Goal: Navigation & Orientation: Go to known website

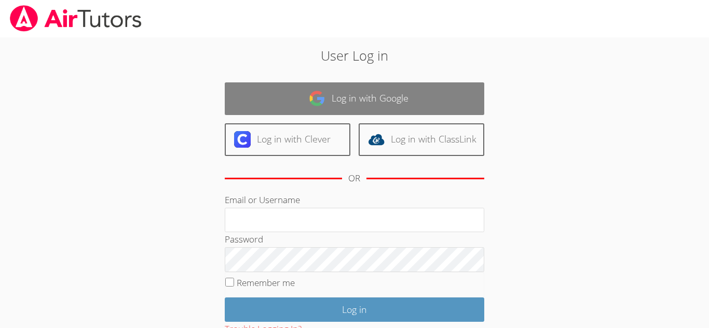
click at [369, 86] on link "Log in with Google" at bounding box center [354, 99] width 259 height 33
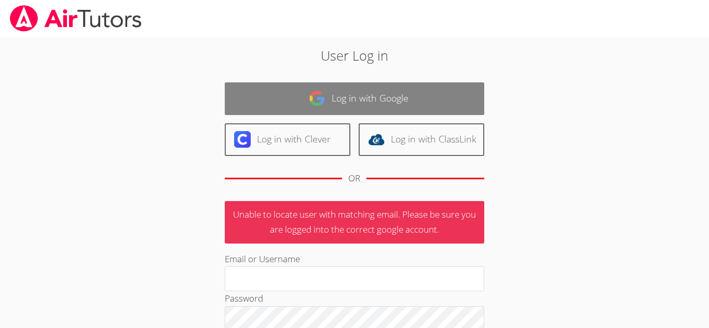
click at [392, 90] on link "Log in with Google" at bounding box center [354, 99] width 259 height 33
click at [402, 97] on link "Log in with Google" at bounding box center [354, 99] width 259 height 33
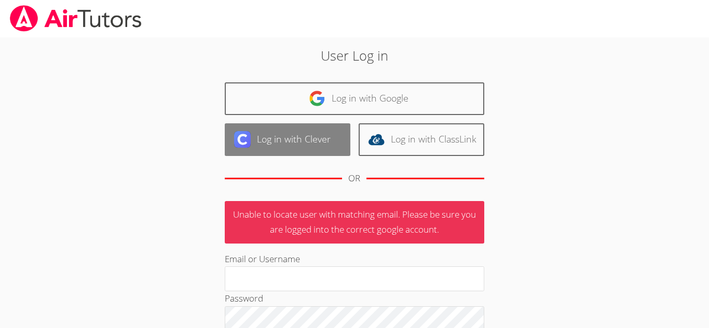
click at [340, 141] on link "Log in with Clever" at bounding box center [288, 140] width 126 height 33
